Goal: Task Accomplishment & Management: Complete application form

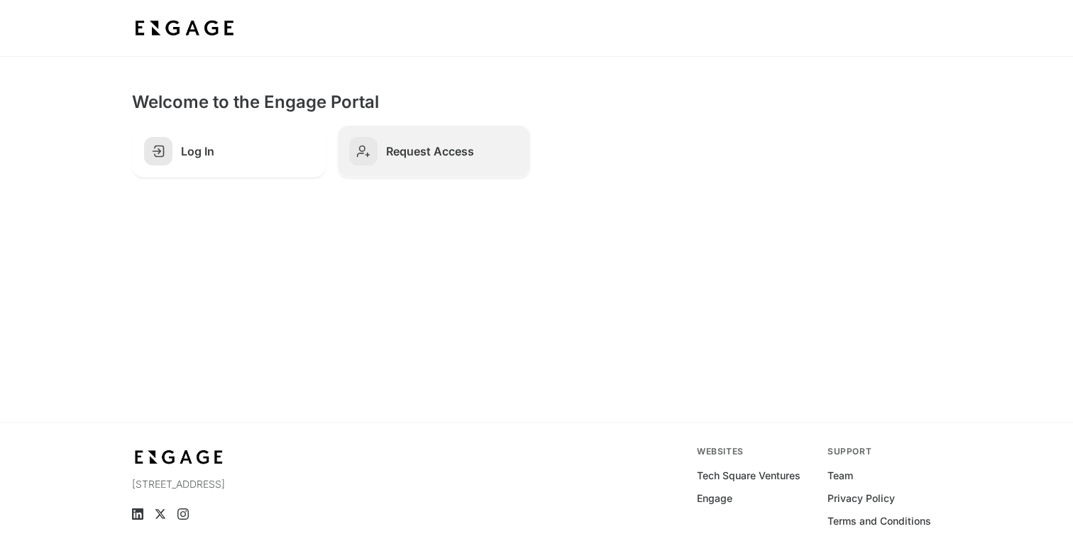
click at [443, 152] on h2 "Request Access" at bounding box center [452, 151] width 133 height 14
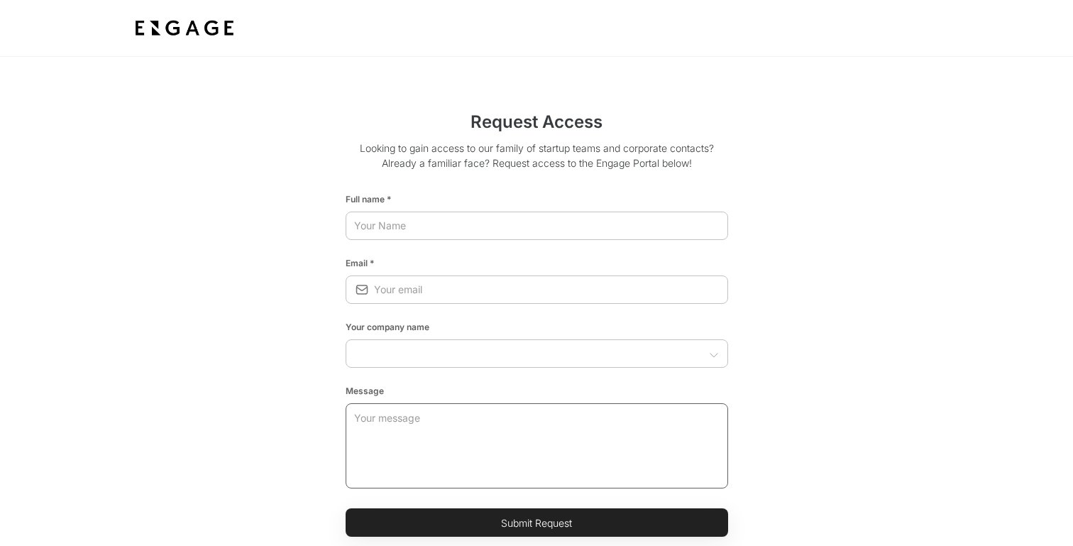
scroll to position [23, 0]
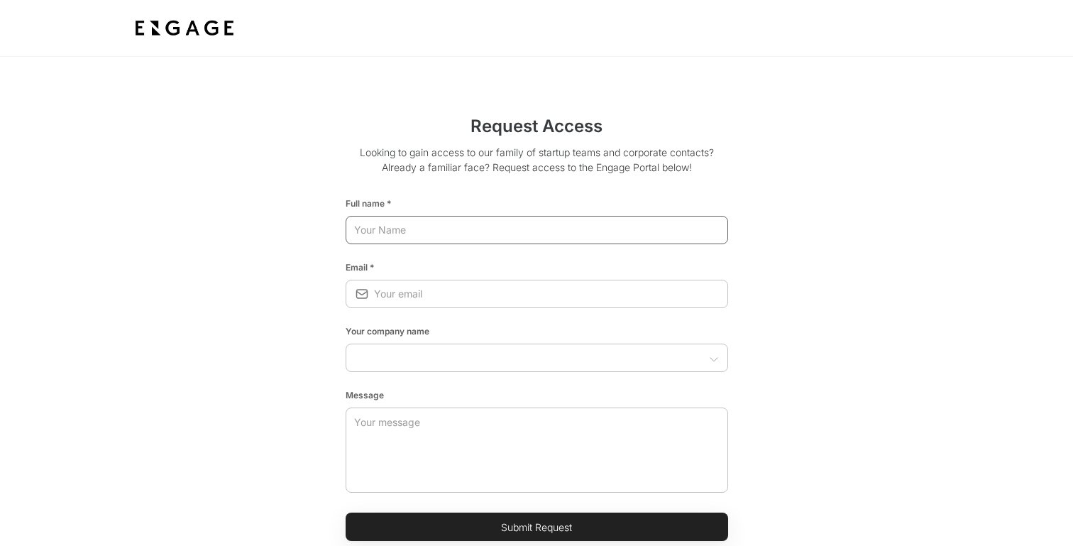
click at [418, 228] on input "text" at bounding box center [537, 230] width 383 height 26
type input "[PERSON_NAME]"
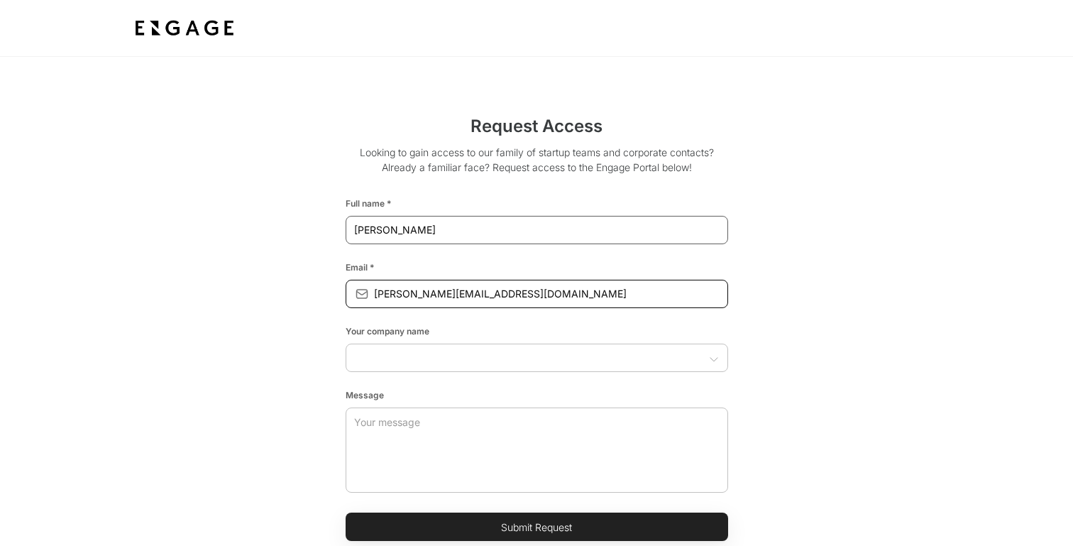
type input "[PERSON_NAME][EMAIL_ADDRESS][DOMAIN_NAME]"
click at [708, 351] on div at bounding box center [713, 357] width 13 height 18
click at [717, 358] on icon "Open" at bounding box center [713, 358] width 11 height 11
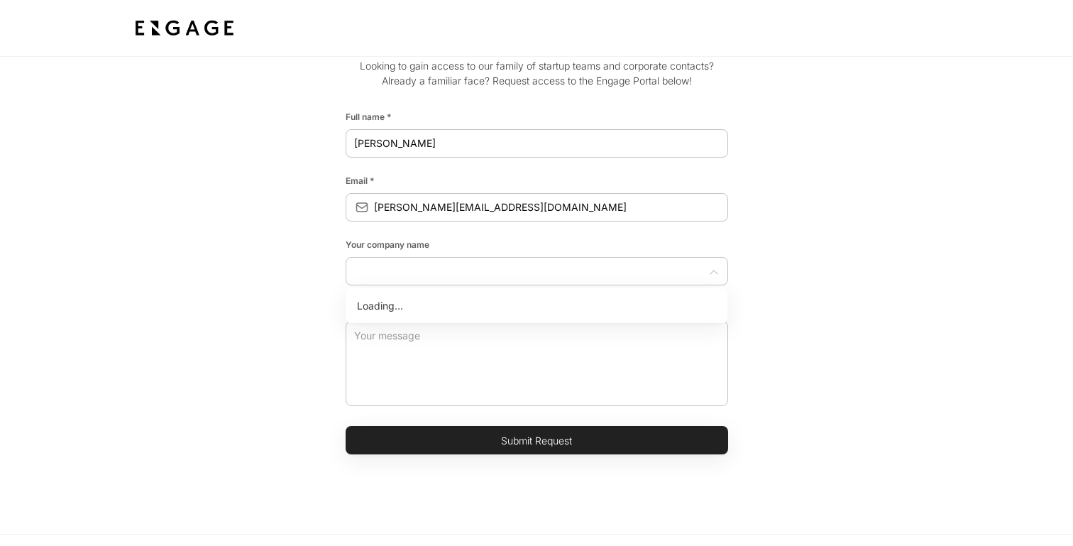
scroll to position [115, 0]
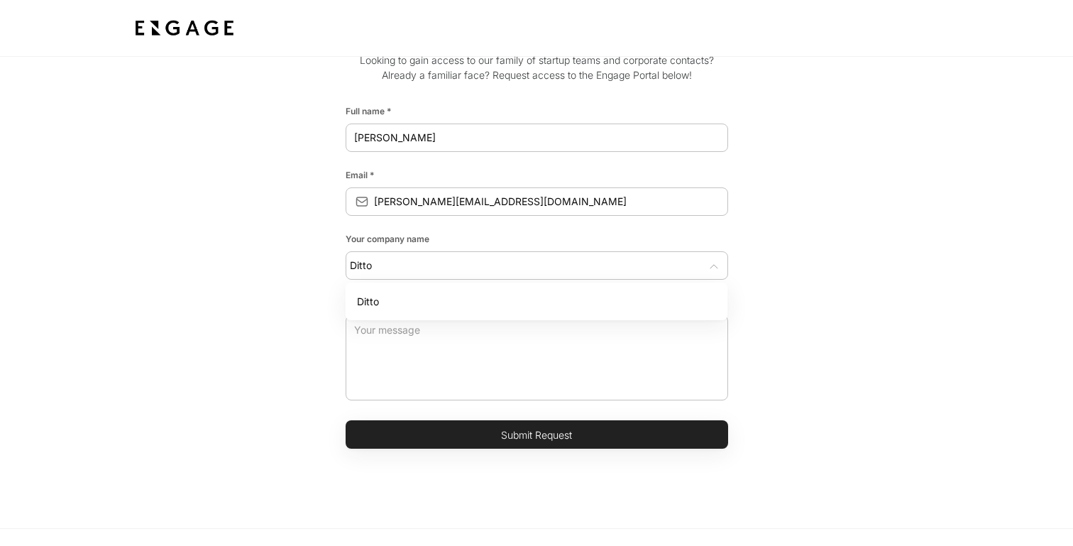
click at [593, 296] on li "Ditto" at bounding box center [537, 301] width 383 height 26
type input "Ditto"
click at [420, 345] on textarea at bounding box center [536, 357] width 365 height 85
click at [581, 433] on button "Submit Request" at bounding box center [537, 434] width 383 height 28
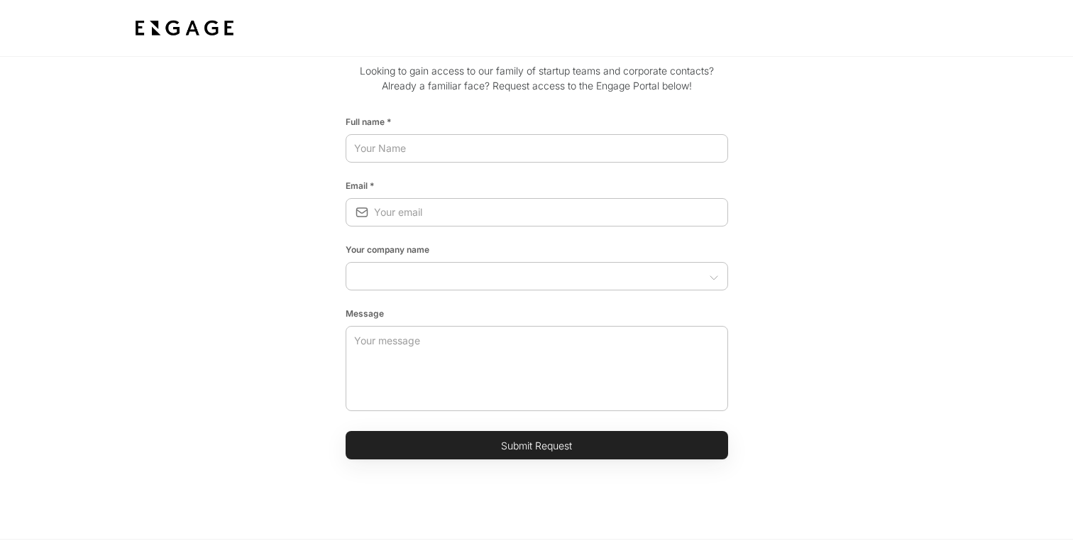
scroll to position [0, 0]
